Goal: Find specific page/section: Find specific page/section

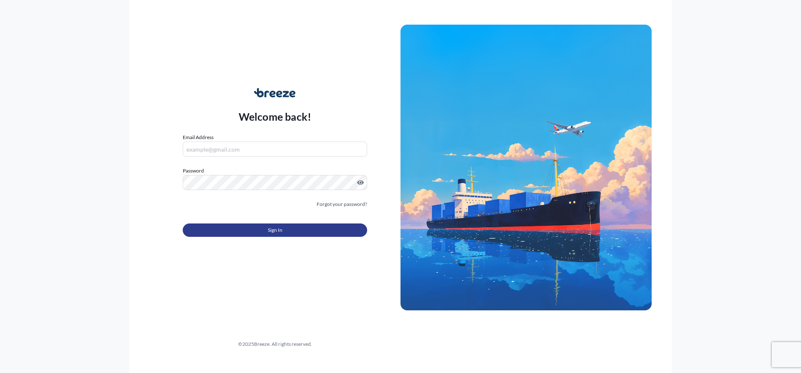
type input "[PERSON_NAME][EMAIL_ADDRESS][PERSON_NAME][DOMAIN_NAME]"
click at [275, 229] on span "Sign In" at bounding box center [275, 230] width 15 height 8
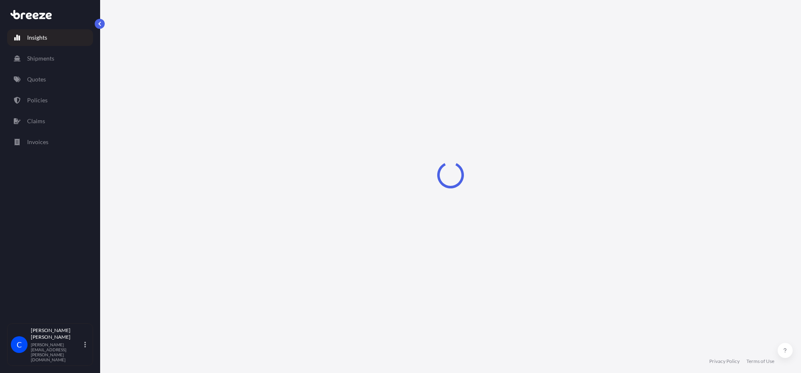
select select "2025"
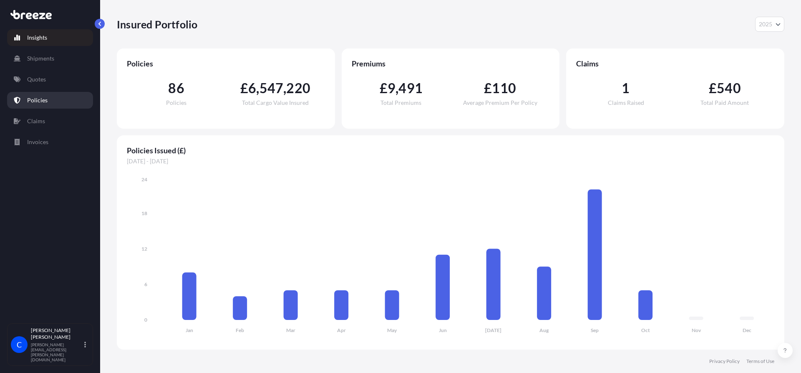
click at [43, 97] on p "Policies" at bounding box center [37, 100] width 20 height 8
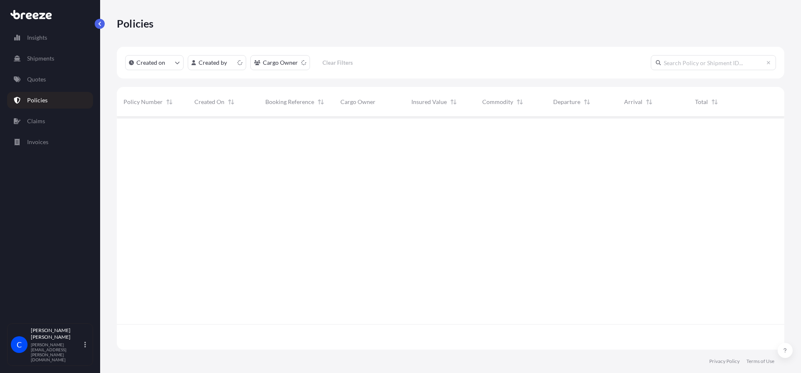
scroll to position [231, 661]
click at [678, 63] on input "text" at bounding box center [713, 62] width 125 height 15
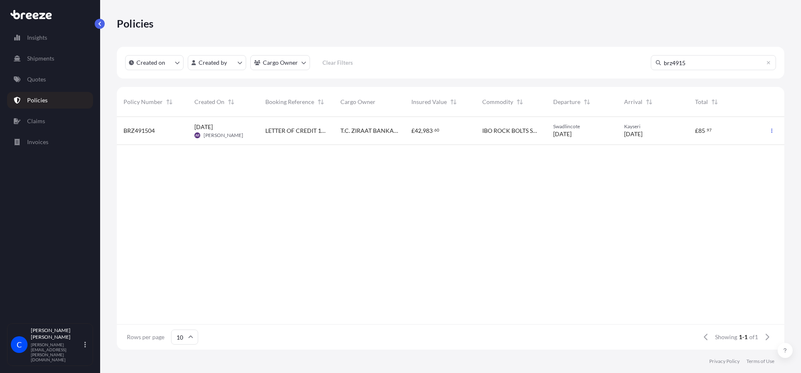
type input "brz4915"
